Goal: Find specific page/section: Find specific page/section

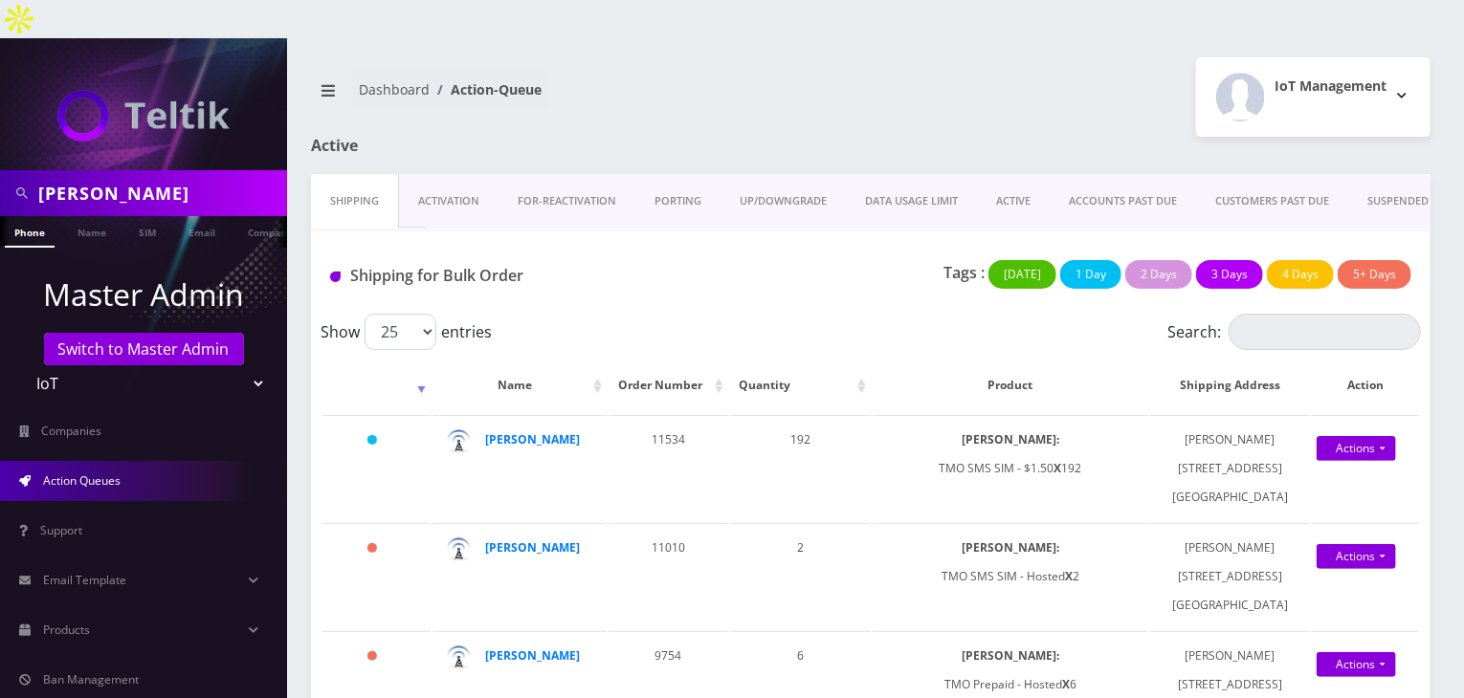
drag, startPoint x: 103, startPoint y: 154, endPoint x: 0, endPoint y: 162, distance: 103.6
click at [0, 170] on div "brian" at bounding box center [143, 193] width 287 height 46
type input "javier"
click at [99, 216] on link "Name" at bounding box center [92, 232] width 48 height 32
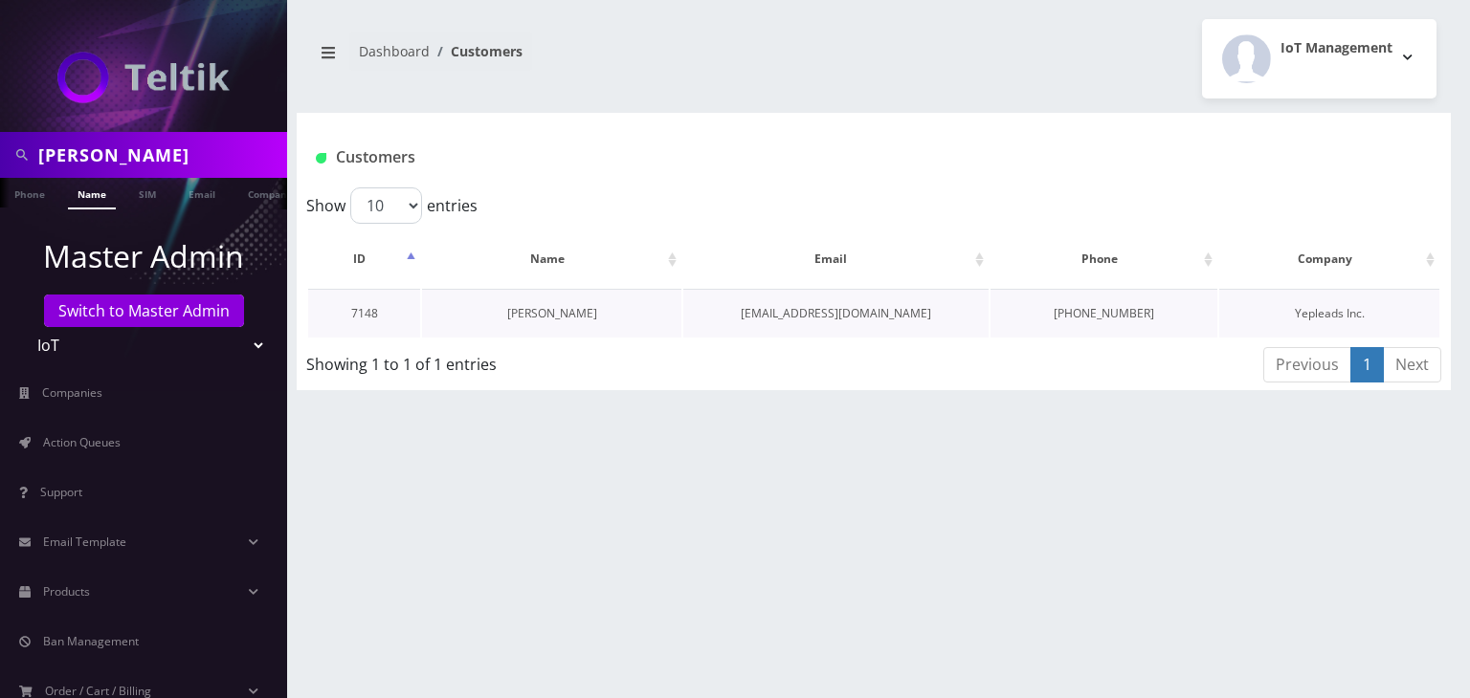
click at [570, 311] on link "[PERSON_NAME]" at bounding box center [552, 313] width 90 height 16
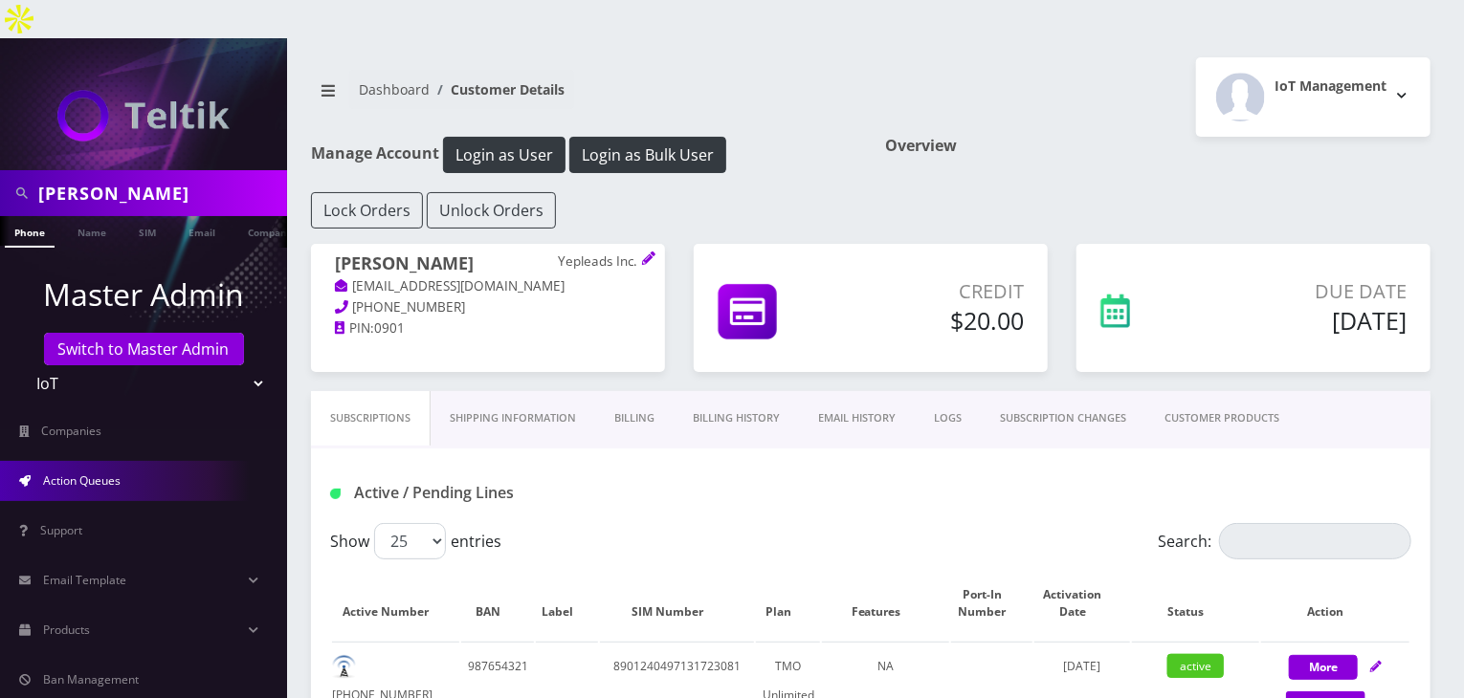
click at [163, 461] on link "Action Queues" at bounding box center [143, 481] width 287 height 40
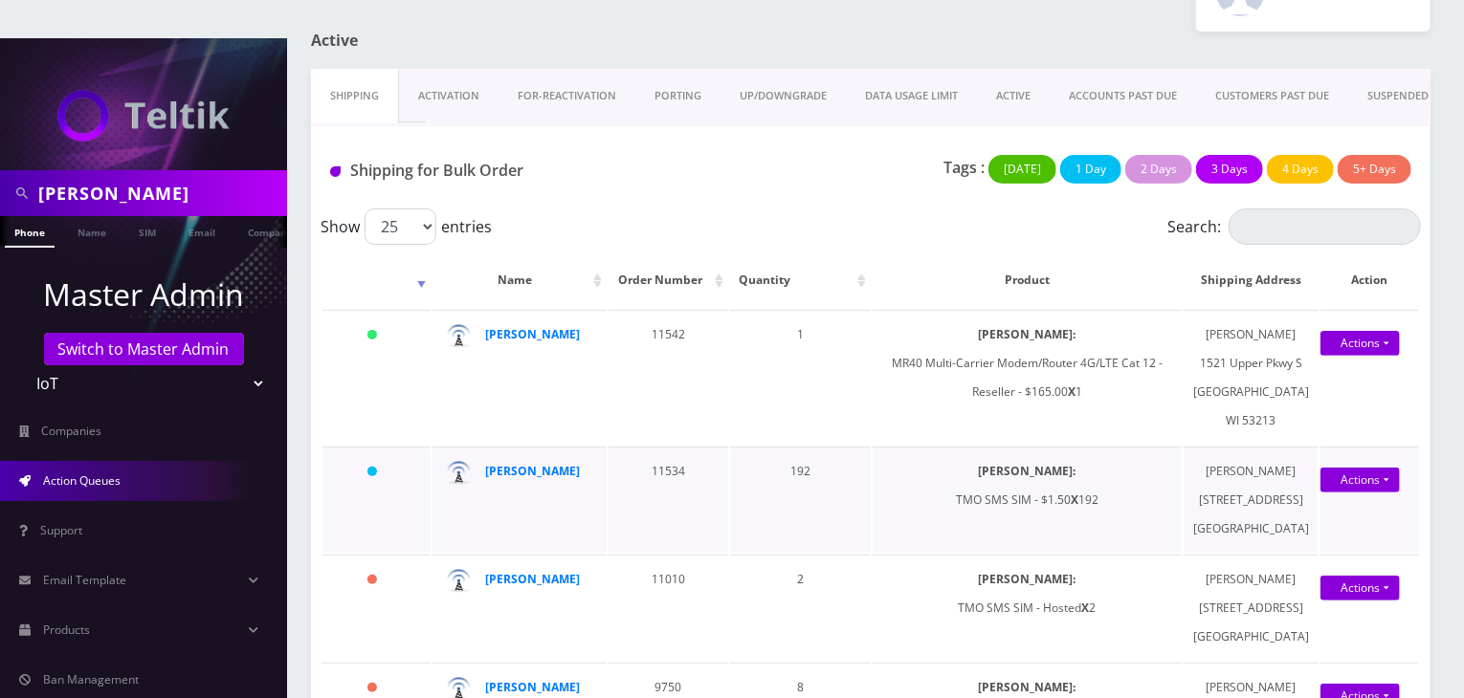
scroll to position [159, 0]
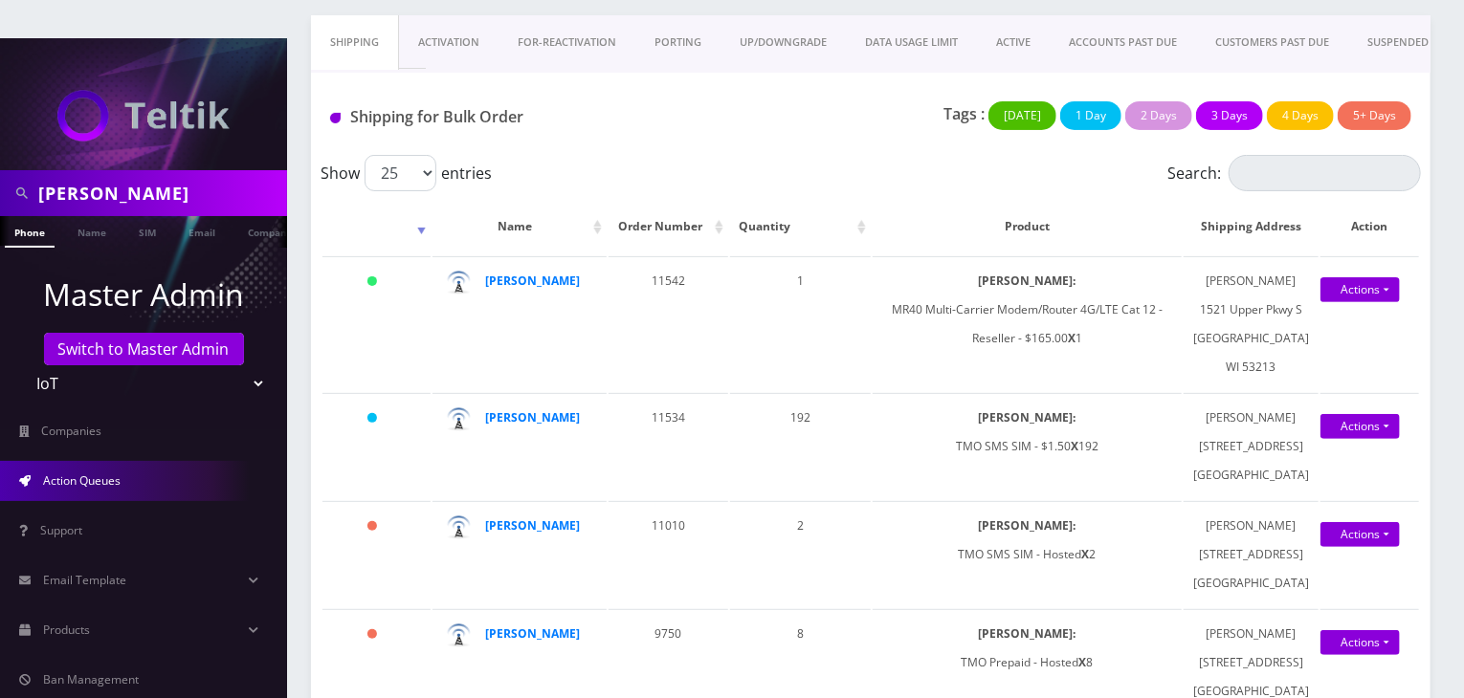
drag, startPoint x: 121, startPoint y: 141, endPoint x: 14, endPoint y: 166, distance: 109.1
click at [14, 175] on div "[PERSON_NAME]" at bounding box center [143, 193] width 277 height 36
type input "abe zerou"
click at [78, 216] on link "Name" at bounding box center [92, 232] width 48 height 32
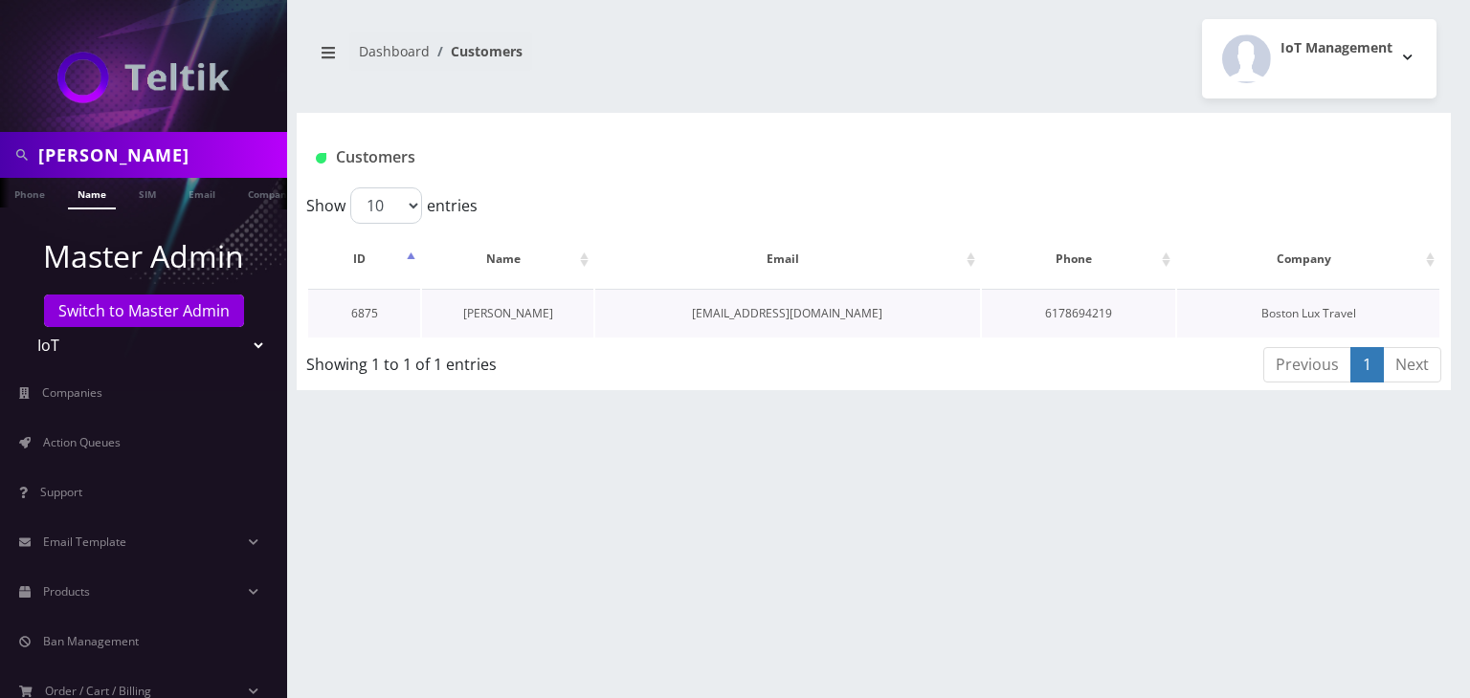
click at [497, 314] on link "Abe Zerou" at bounding box center [508, 313] width 90 height 16
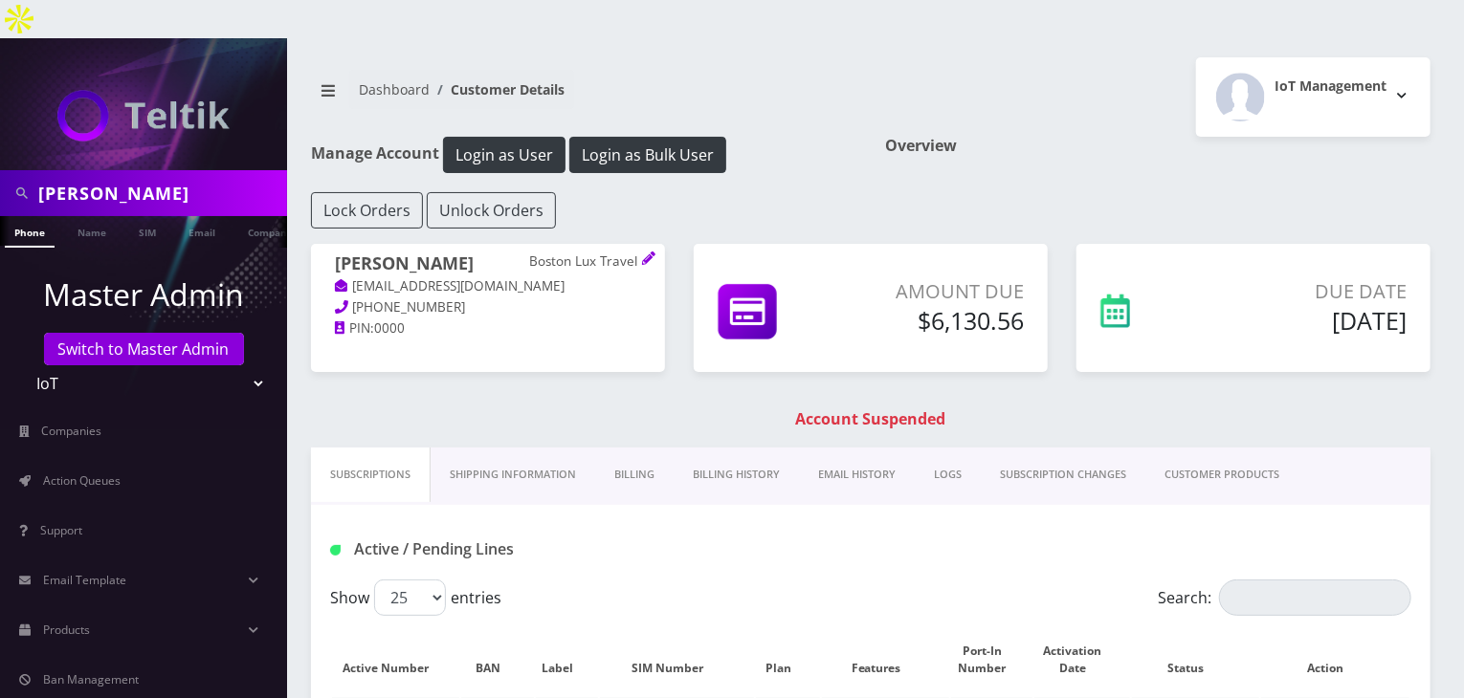
click at [731, 448] on link "Billing History" at bounding box center [736, 475] width 125 height 55
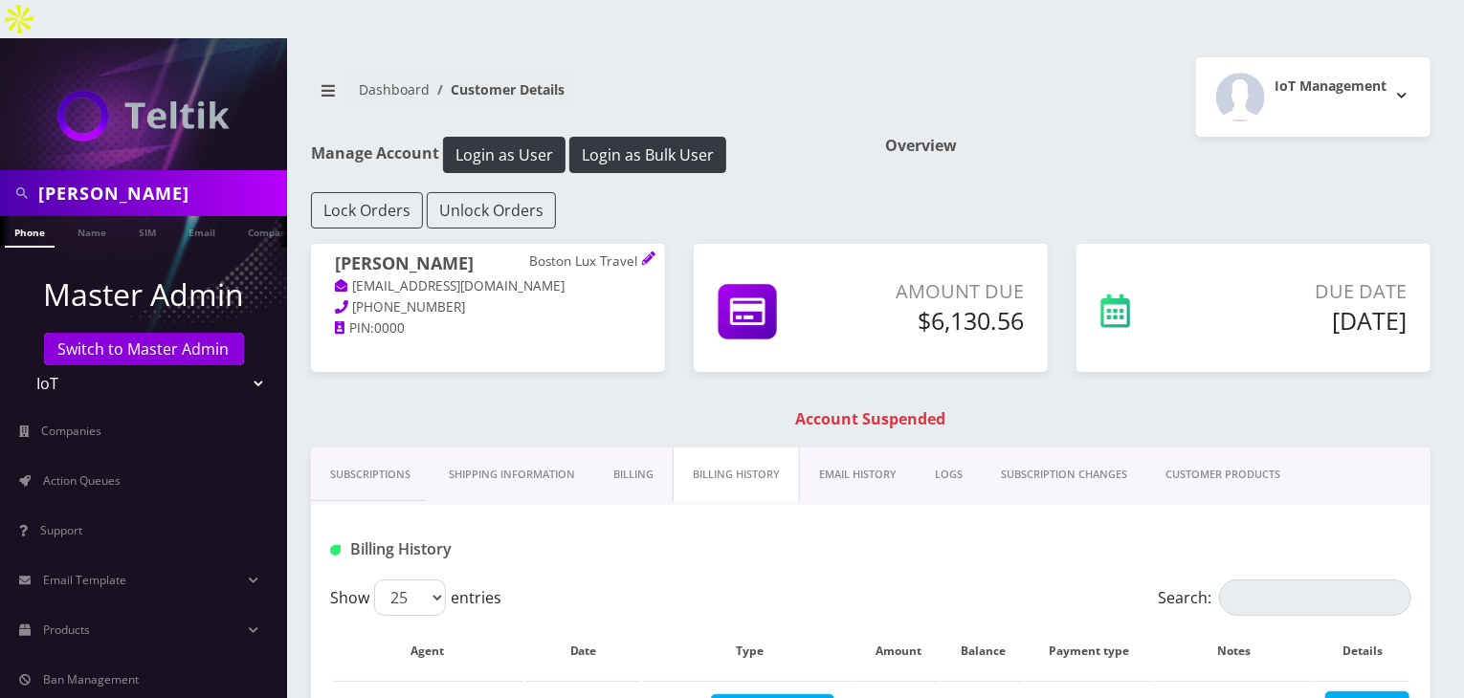
scroll to position [159, 0]
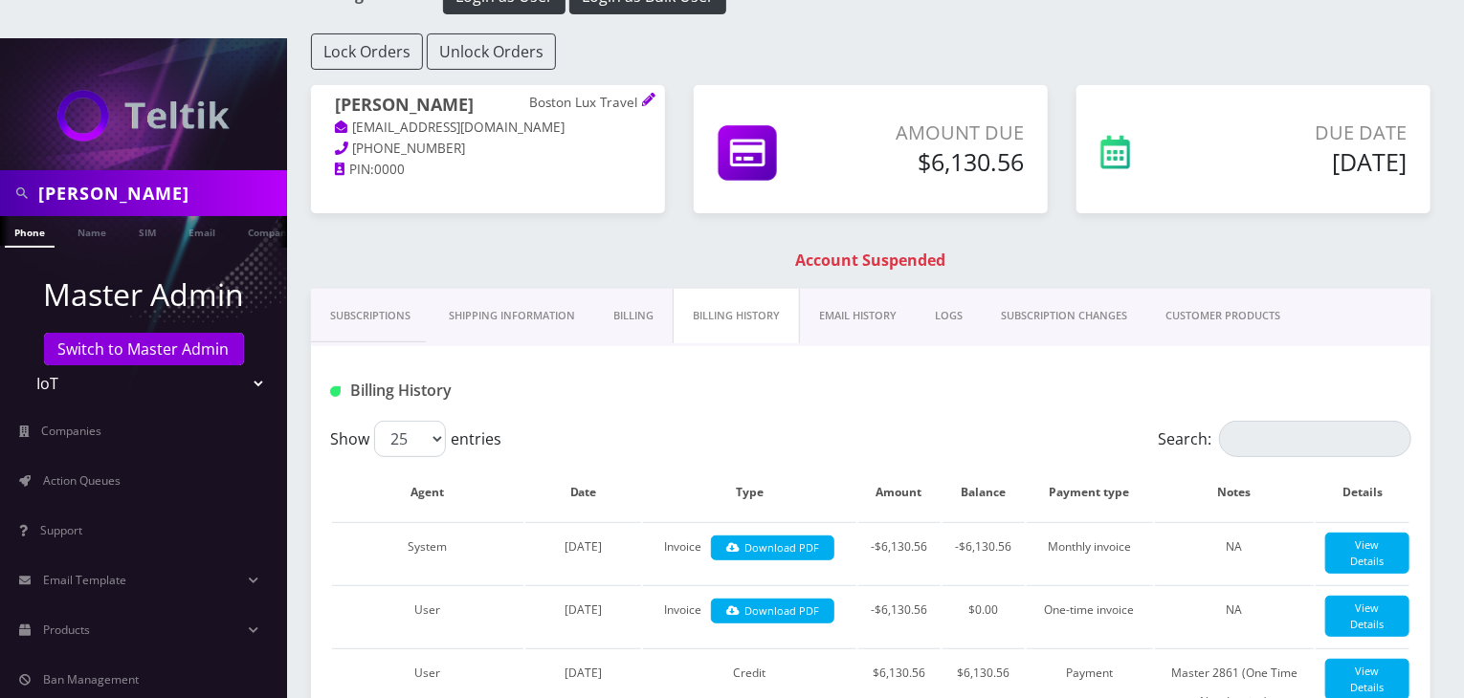
click at [1192, 289] on link "CUSTOMER PRODUCTS" at bounding box center [1222, 316] width 153 height 55
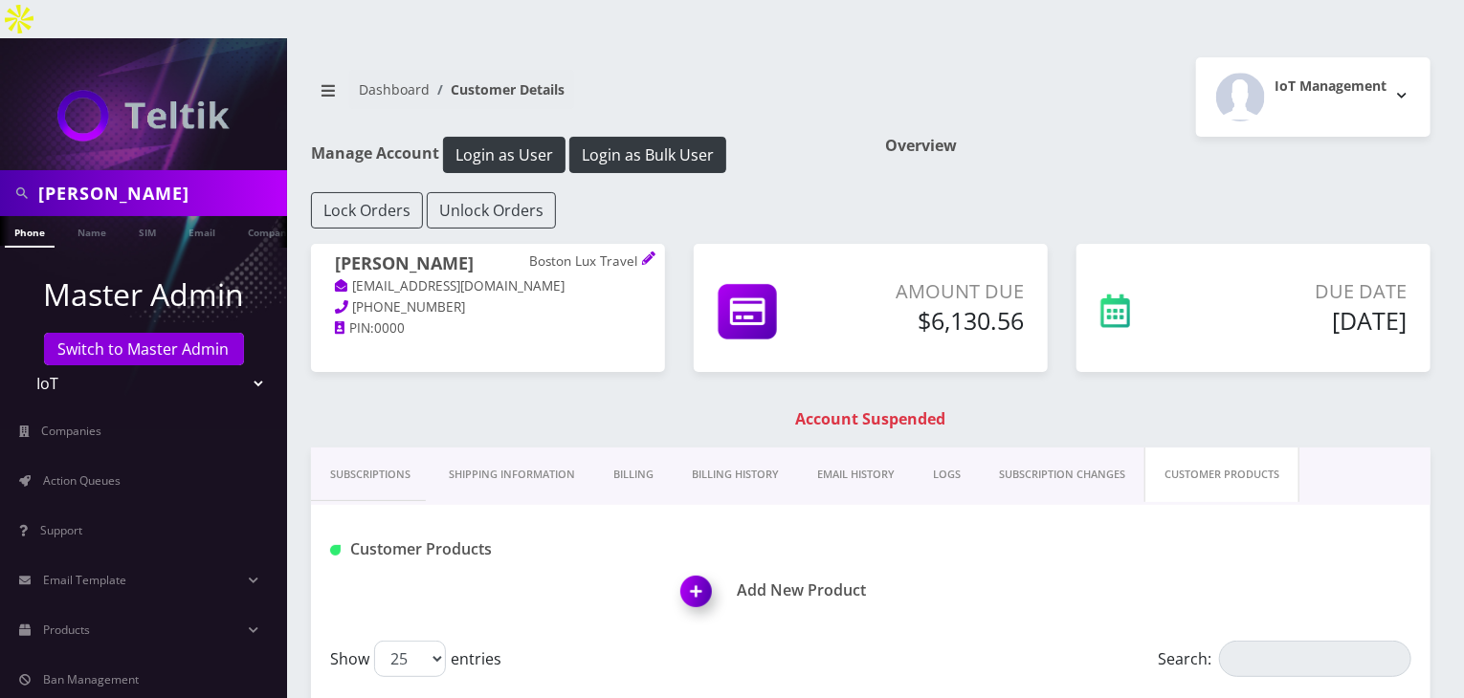
click at [398, 448] on link "Subscriptions" at bounding box center [370, 475] width 119 height 55
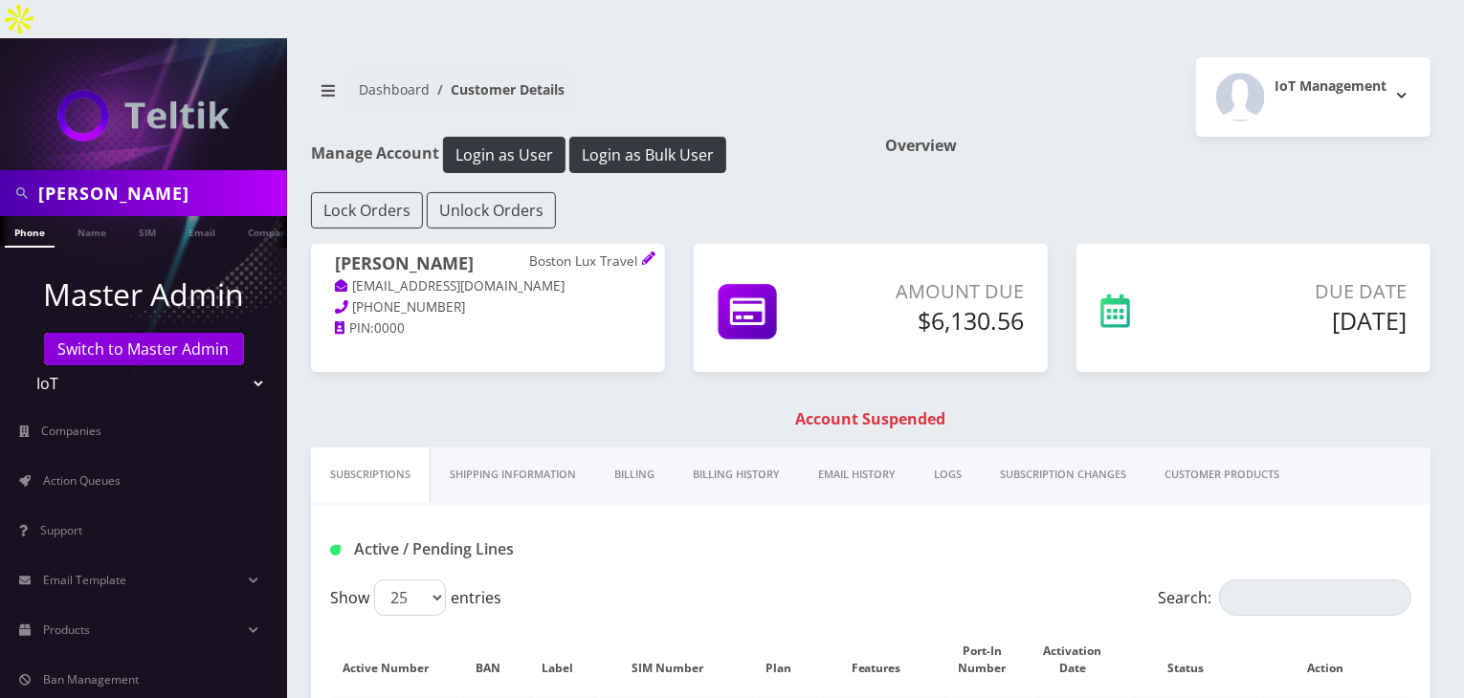
drag, startPoint x: 161, startPoint y: 158, endPoint x: 0, endPoint y: 146, distance: 161.1
click at [0, 170] on div "abe zerou" at bounding box center [143, 193] width 287 height 46
type input "[PERSON_NAME]"
click at [71, 216] on link "Name" at bounding box center [92, 232] width 48 height 32
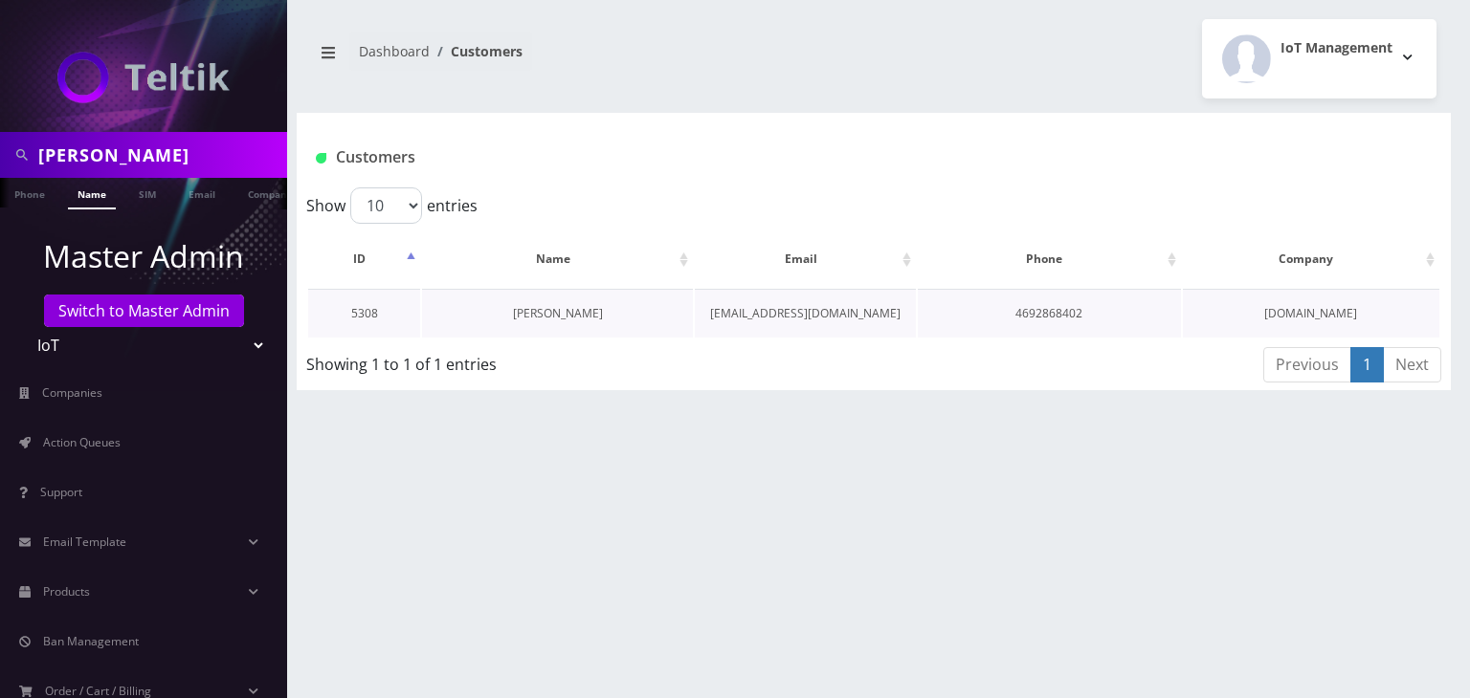
click at [564, 315] on link "[PERSON_NAME]" at bounding box center [558, 313] width 90 height 16
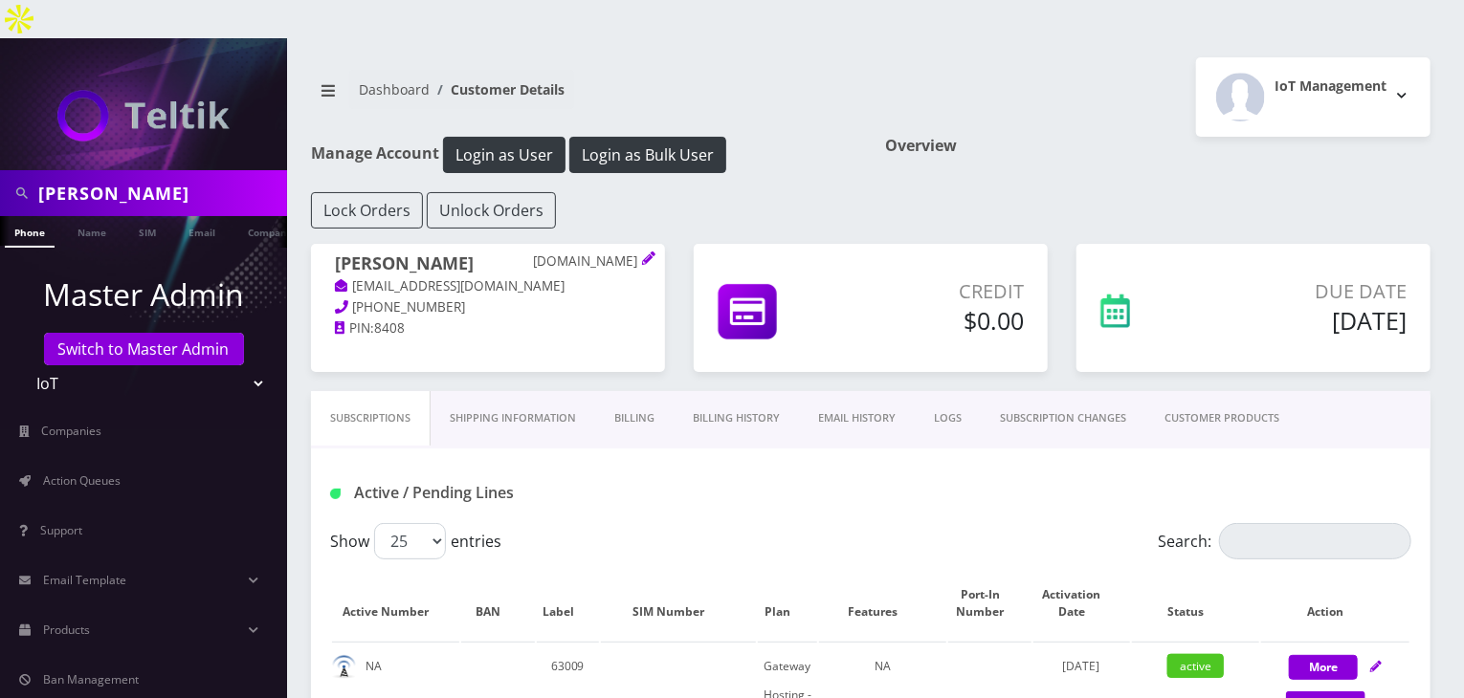
click at [738, 391] on link "Billing History" at bounding box center [736, 418] width 125 height 55
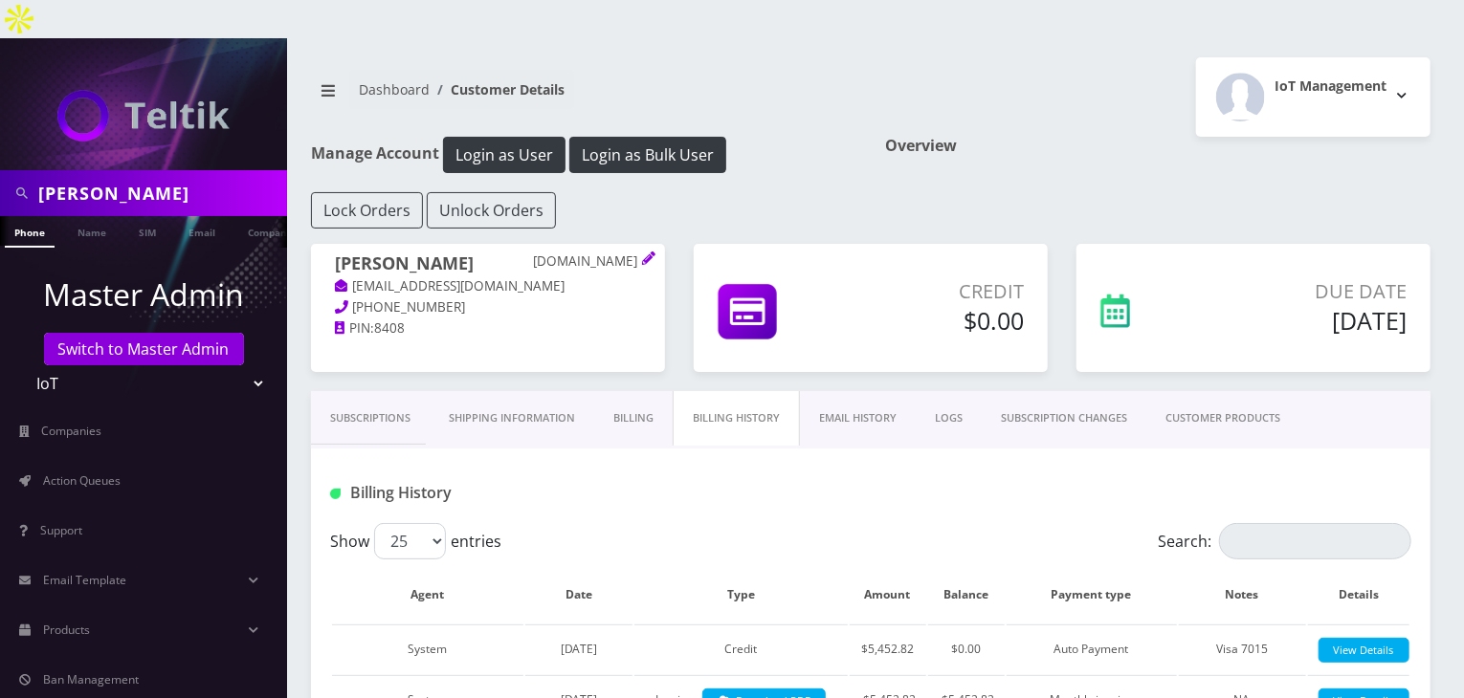
scroll to position [0, 10]
drag, startPoint x: 22, startPoint y: 157, endPoint x: 0, endPoint y: 157, distance: 22.0
click at [0, 170] on div "[PERSON_NAME]" at bounding box center [143, 193] width 287 height 46
type input "abe"
click at [76, 216] on link "Name" at bounding box center [82, 232] width 48 height 32
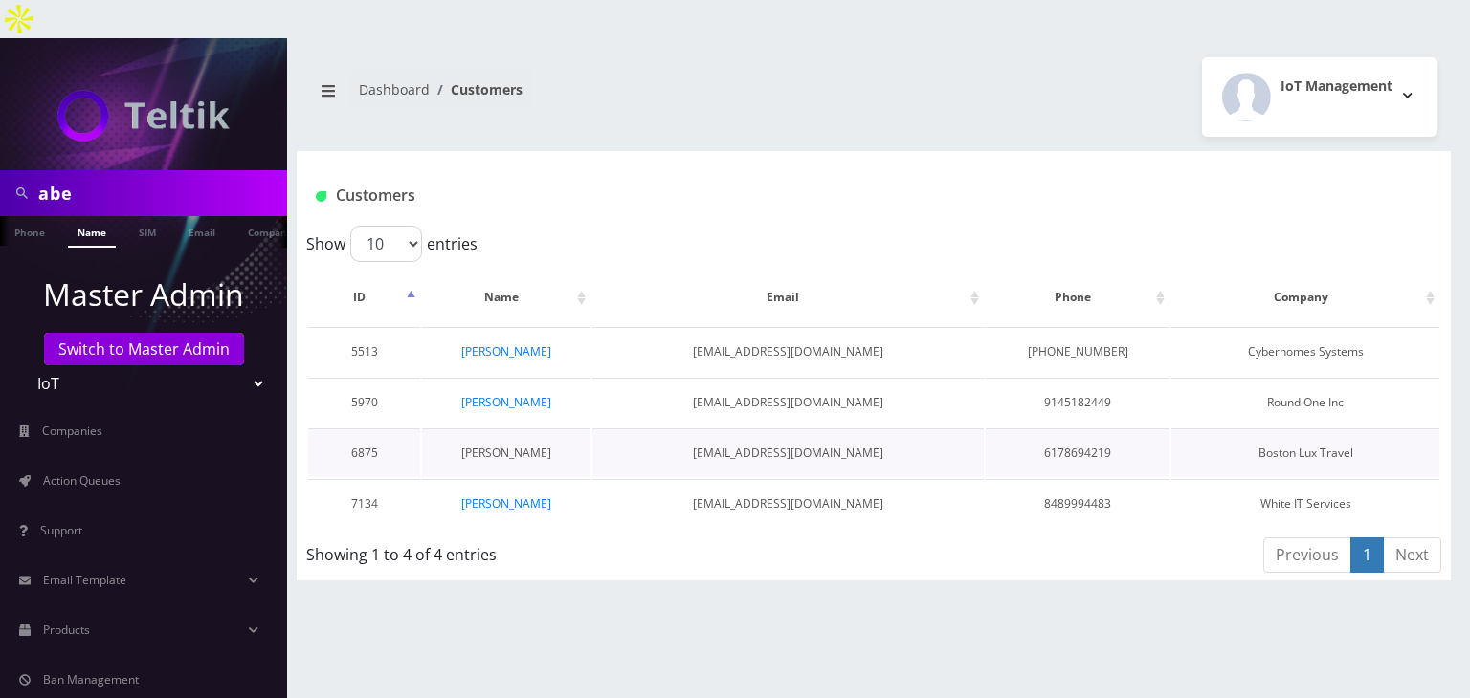
click at [511, 445] on link "[PERSON_NAME]" at bounding box center [506, 453] width 90 height 16
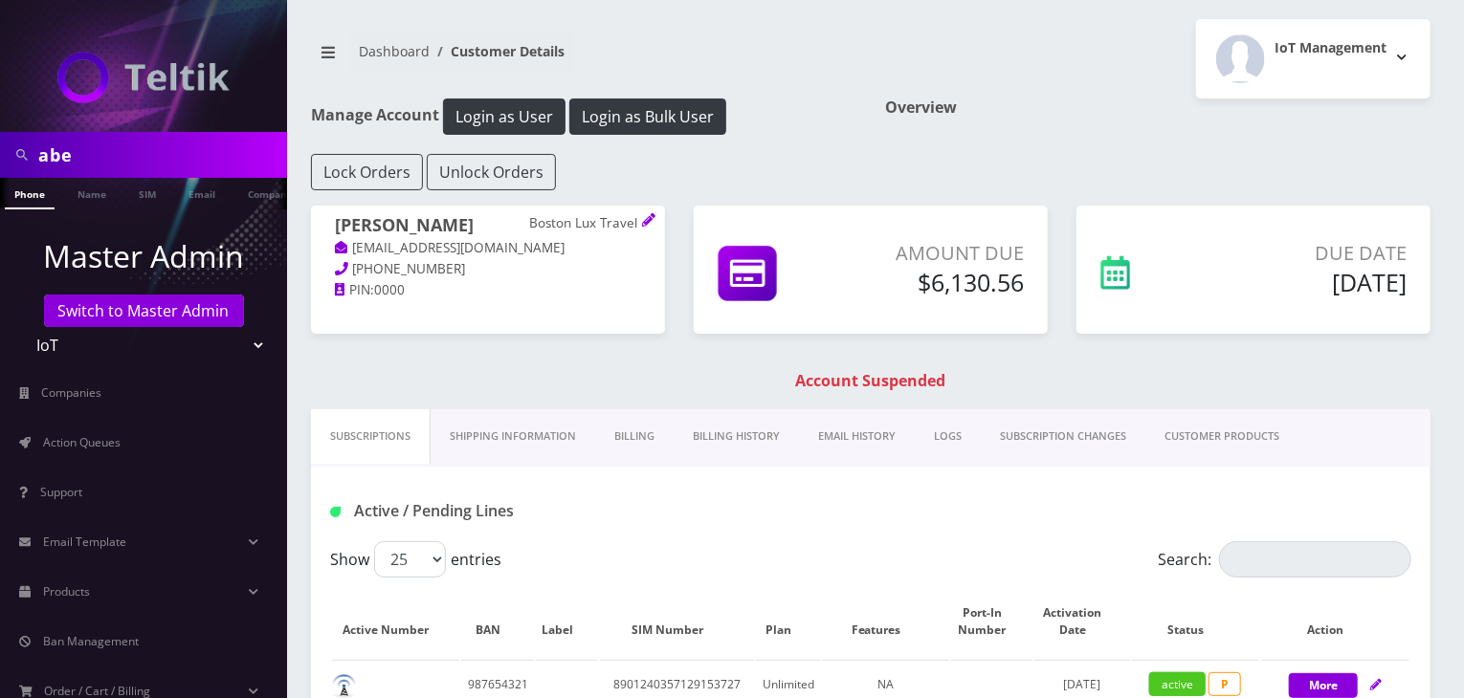
click at [1203, 445] on link "CUSTOMER PRODUCTS" at bounding box center [1221, 437] width 153 height 55
